Goal: Task Accomplishment & Management: Use online tool/utility

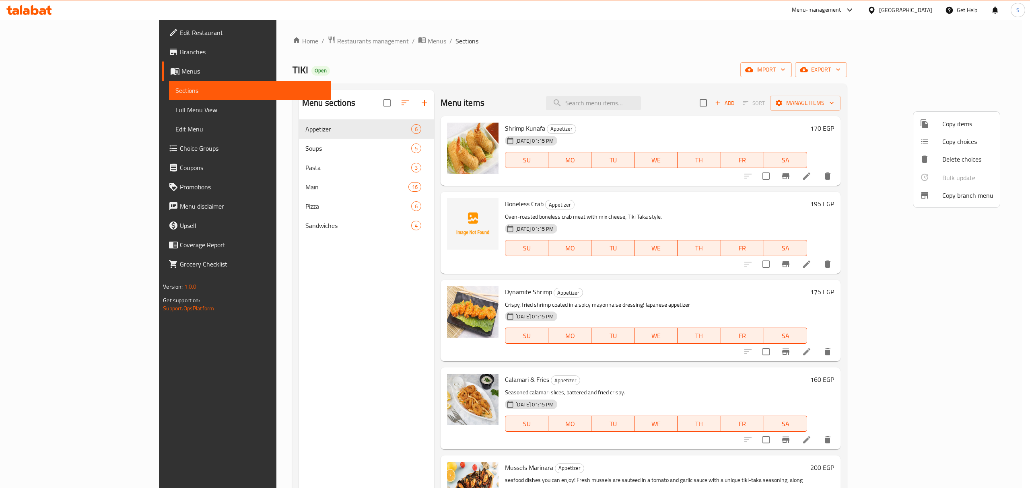
click at [327, 42] on div at bounding box center [515, 244] width 1030 height 488
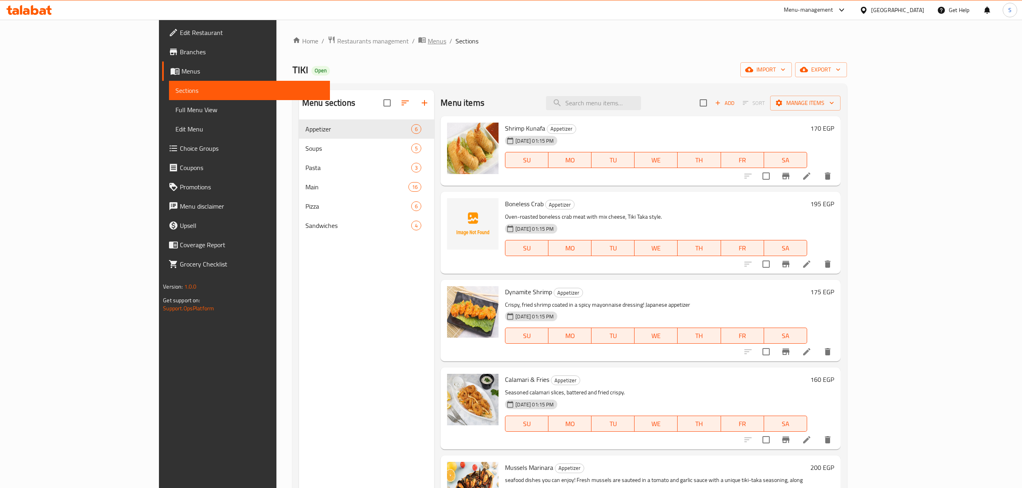
click at [428, 42] on span "Menus" at bounding box center [437, 41] width 19 height 10
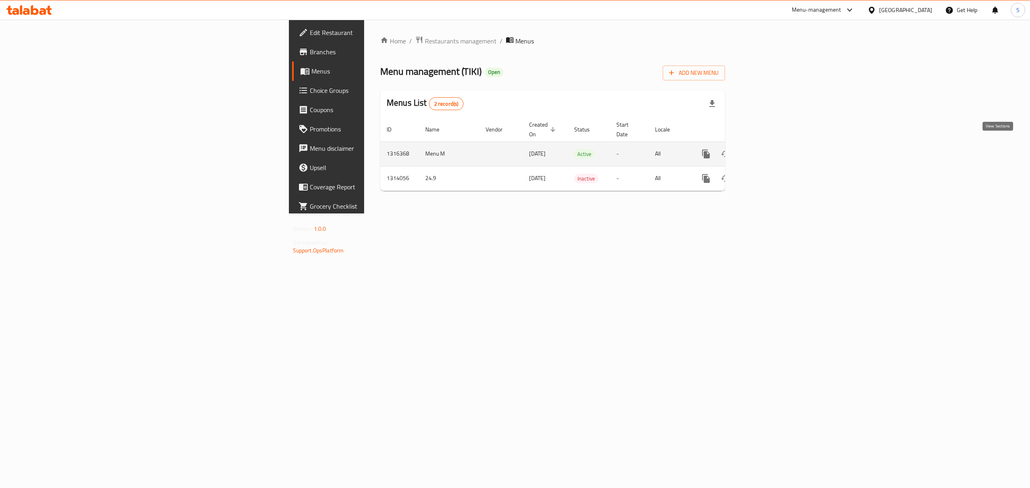
click at [774, 146] on link "enhanced table" at bounding box center [763, 153] width 19 height 19
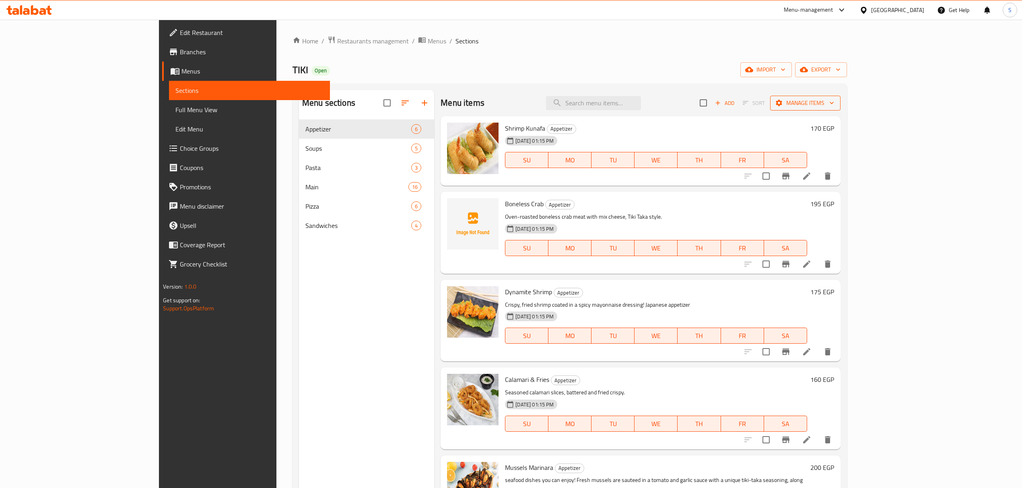
click at [834, 99] on span "Manage items" at bounding box center [805, 103] width 58 height 10
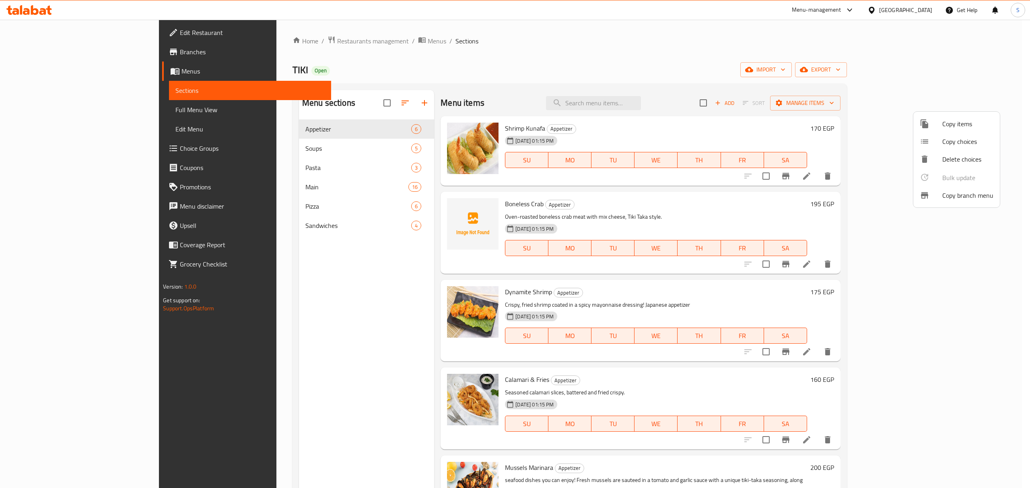
click at [940, 194] on div at bounding box center [931, 196] width 23 height 10
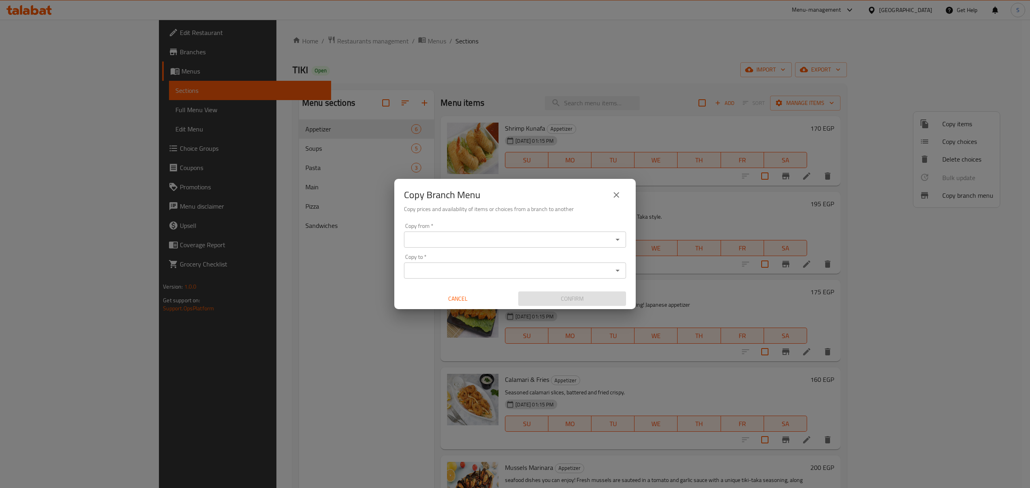
click at [498, 241] on input "Copy from   *" at bounding box center [508, 239] width 204 height 11
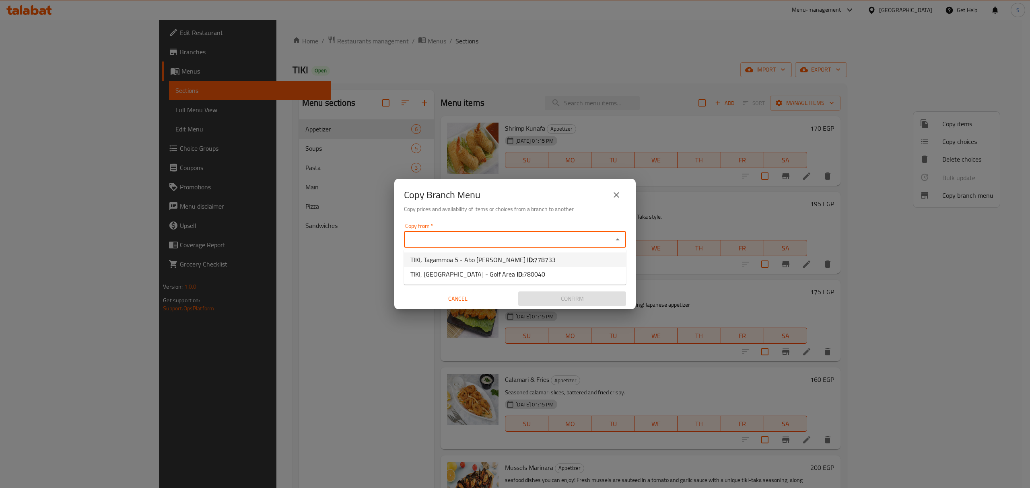
click at [527, 254] on b "ID:" at bounding box center [530, 260] width 7 height 12
type input "TIKI, Tagammoa 5 - Abo [PERSON_NAME]"
click at [505, 272] on input "Copy to   *" at bounding box center [508, 270] width 204 height 11
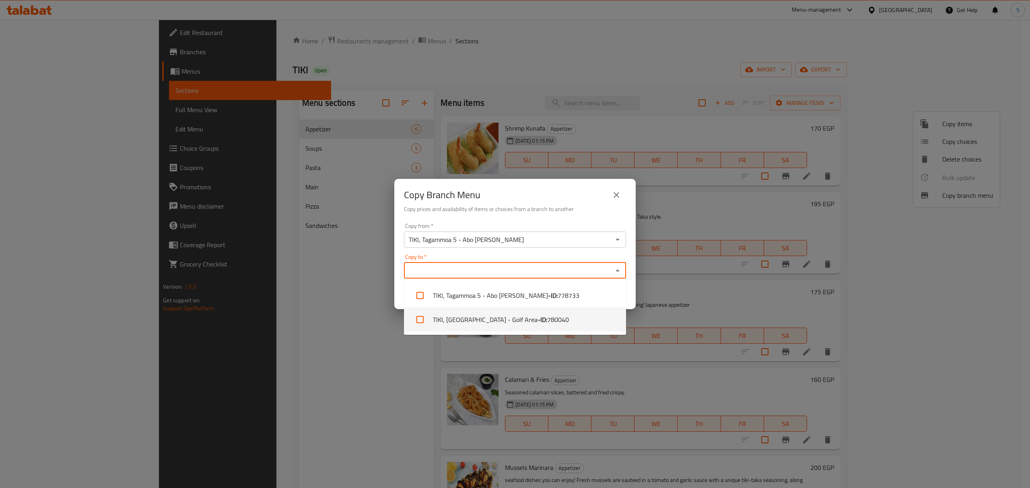
click at [537, 321] on b "- ID:" at bounding box center [542, 320] width 10 height 10
checkbox input "true"
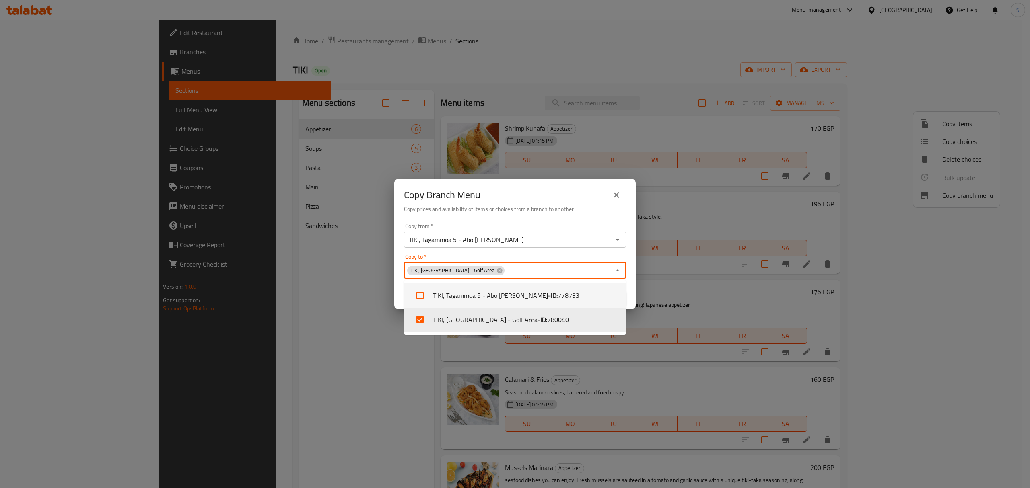
click at [566, 218] on div "Copy Branch Menu Copy prices and availability of items or choices from a branch…" at bounding box center [514, 199] width 241 height 41
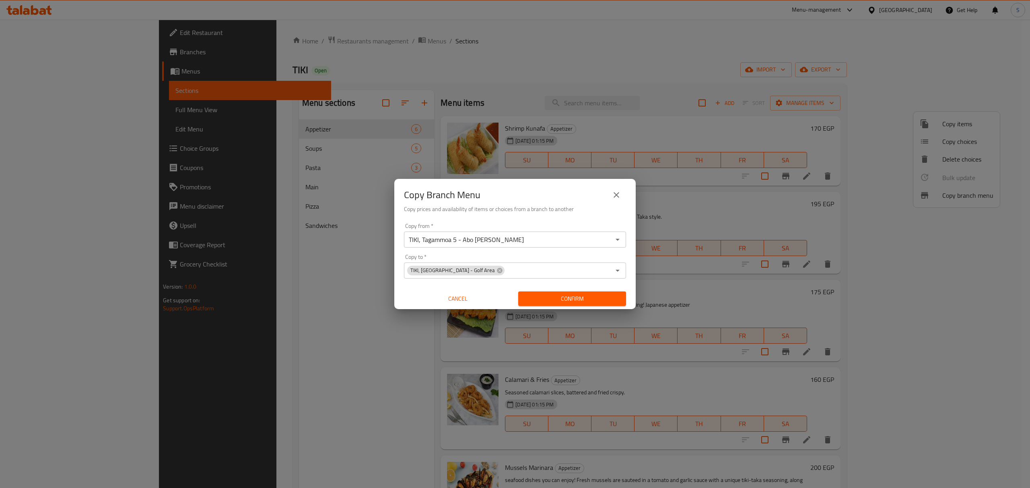
click at [583, 294] on button "Confirm" at bounding box center [572, 299] width 108 height 15
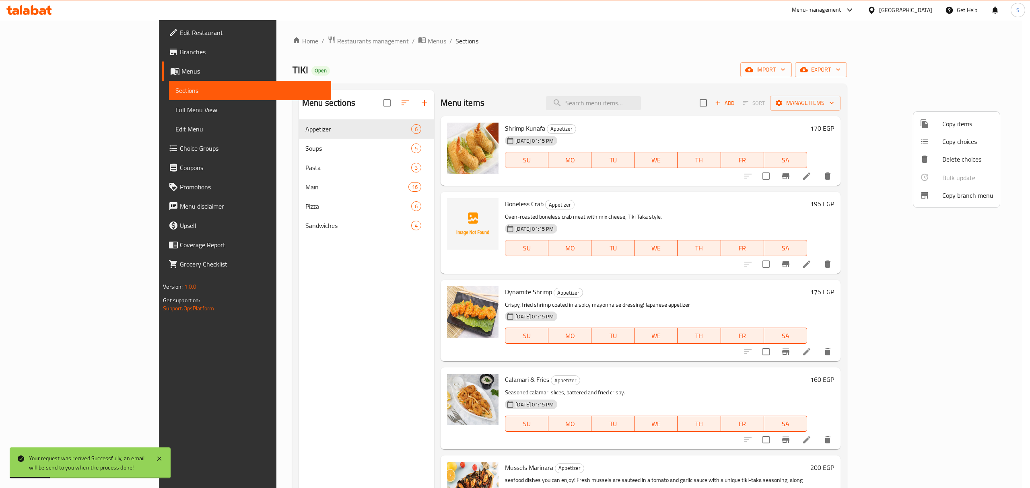
click at [39, 49] on div at bounding box center [515, 244] width 1030 height 488
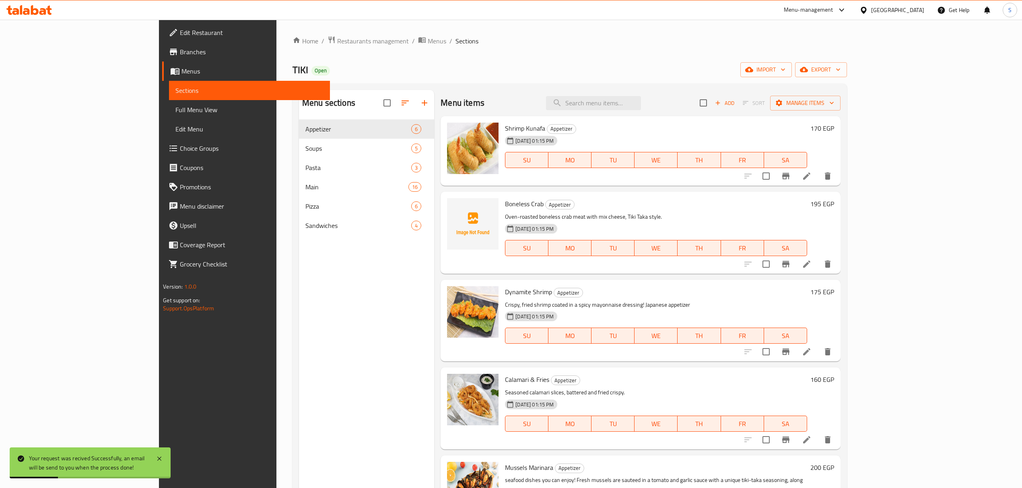
click at [180, 49] on span "Branches" at bounding box center [251, 52] width 143 height 10
